Goal: Check status: Check status

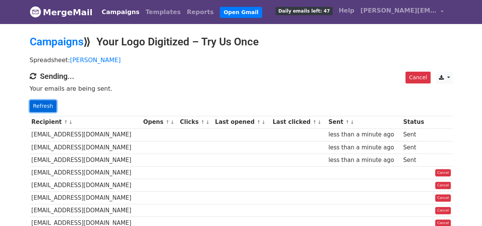
click at [40, 101] on link "Refresh" at bounding box center [43, 106] width 27 height 12
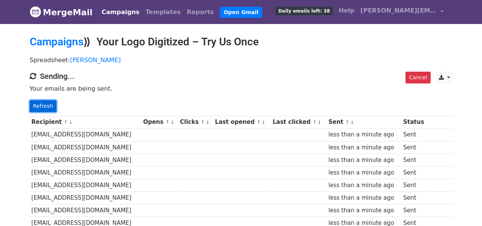
click at [36, 100] on link "Refresh" at bounding box center [43, 106] width 27 height 12
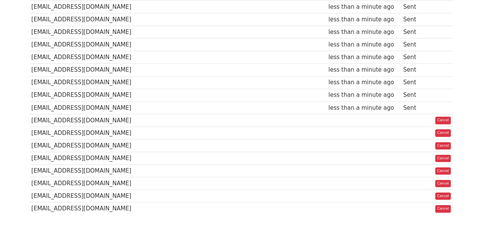
scroll to position [219, 0]
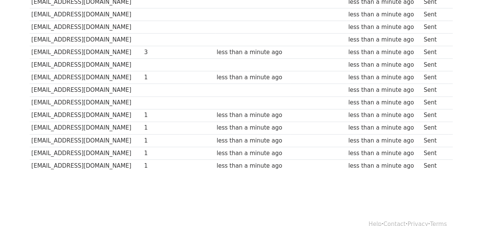
scroll to position [217, 0]
